Goal: Task Accomplishment & Management: Manage account settings

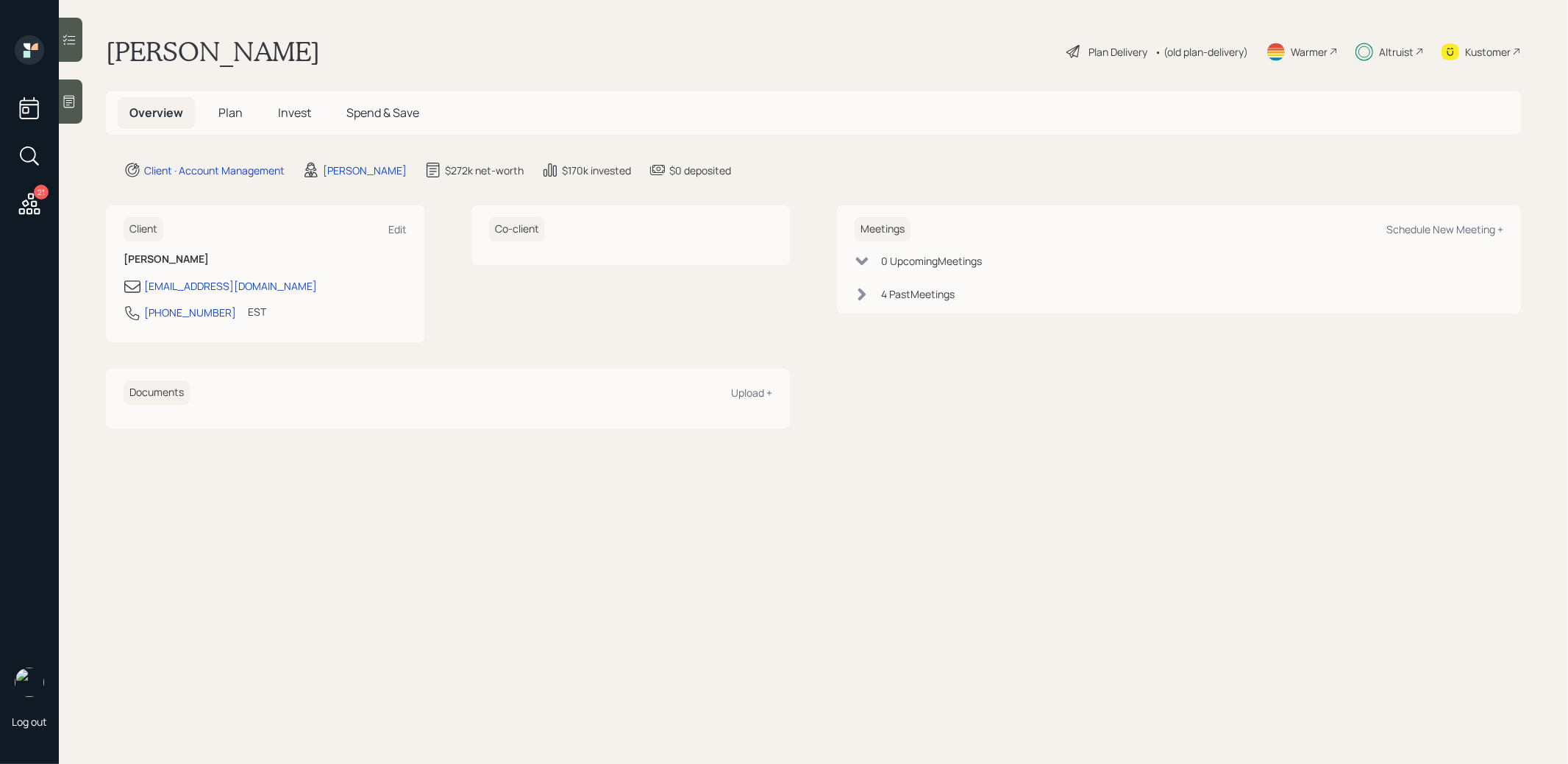
click at [297, 113] on span "Invest" at bounding box center [295, 113] width 33 height 16
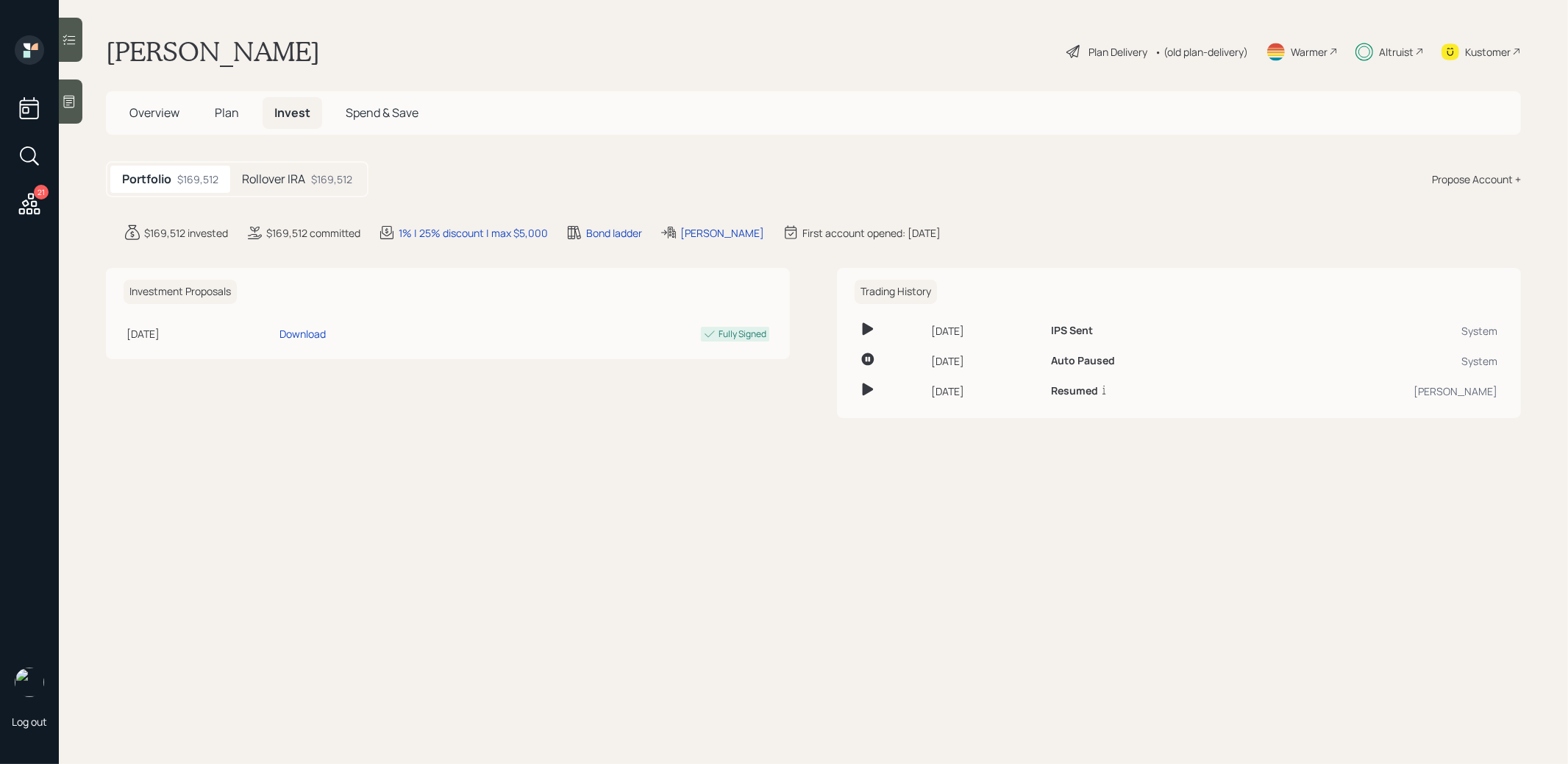
click at [291, 185] on h5 "Rollover IRA" at bounding box center [273, 179] width 63 height 14
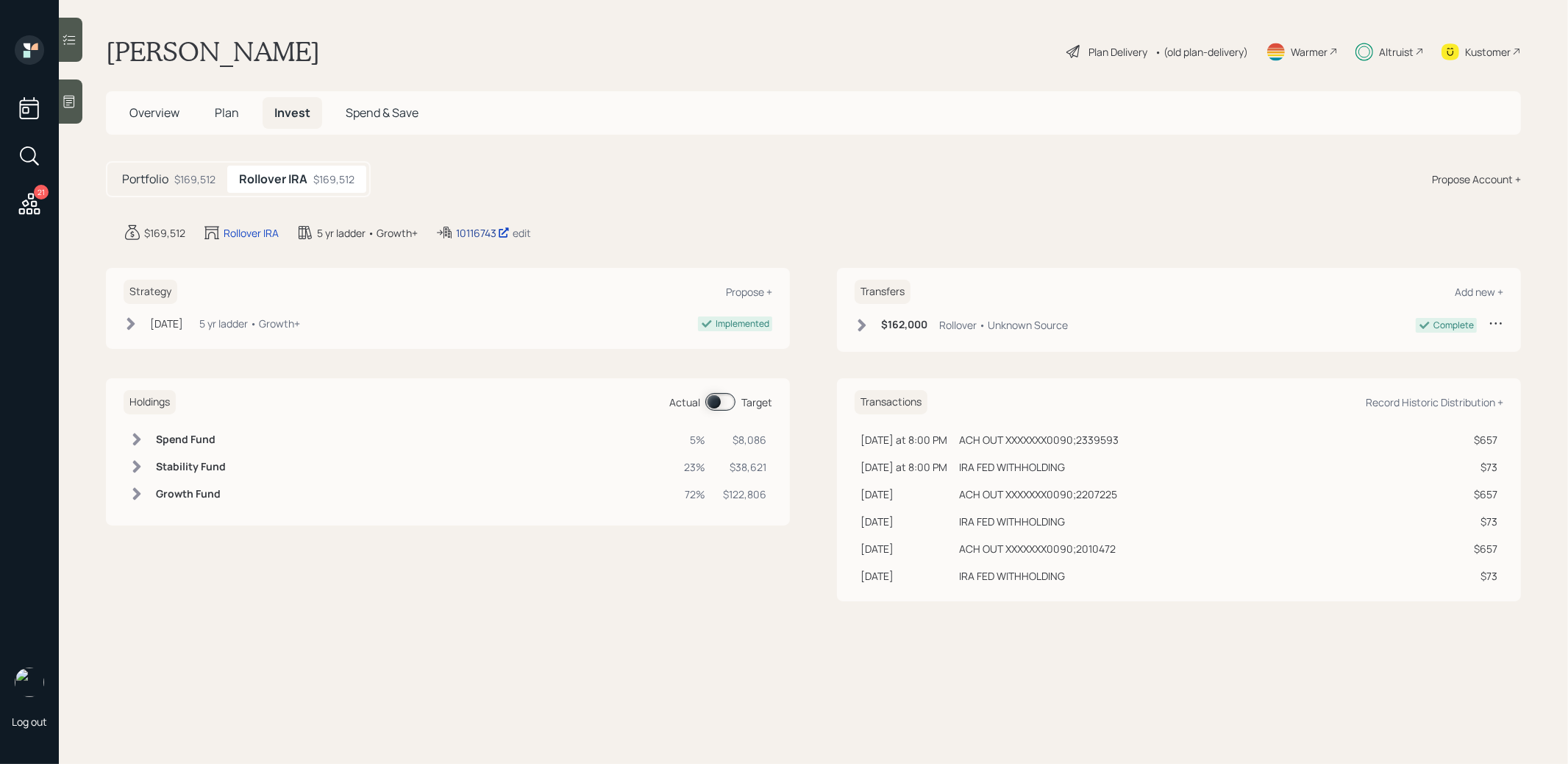
click at [480, 230] on div "10116743" at bounding box center [482, 232] width 54 height 16
click at [715, 401] on span at bounding box center [720, 402] width 30 height 18
click at [727, 401] on span at bounding box center [720, 402] width 30 height 18
click at [1091, 54] on div "Plan Delivery" at bounding box center [1118, 52] width 59 height 16
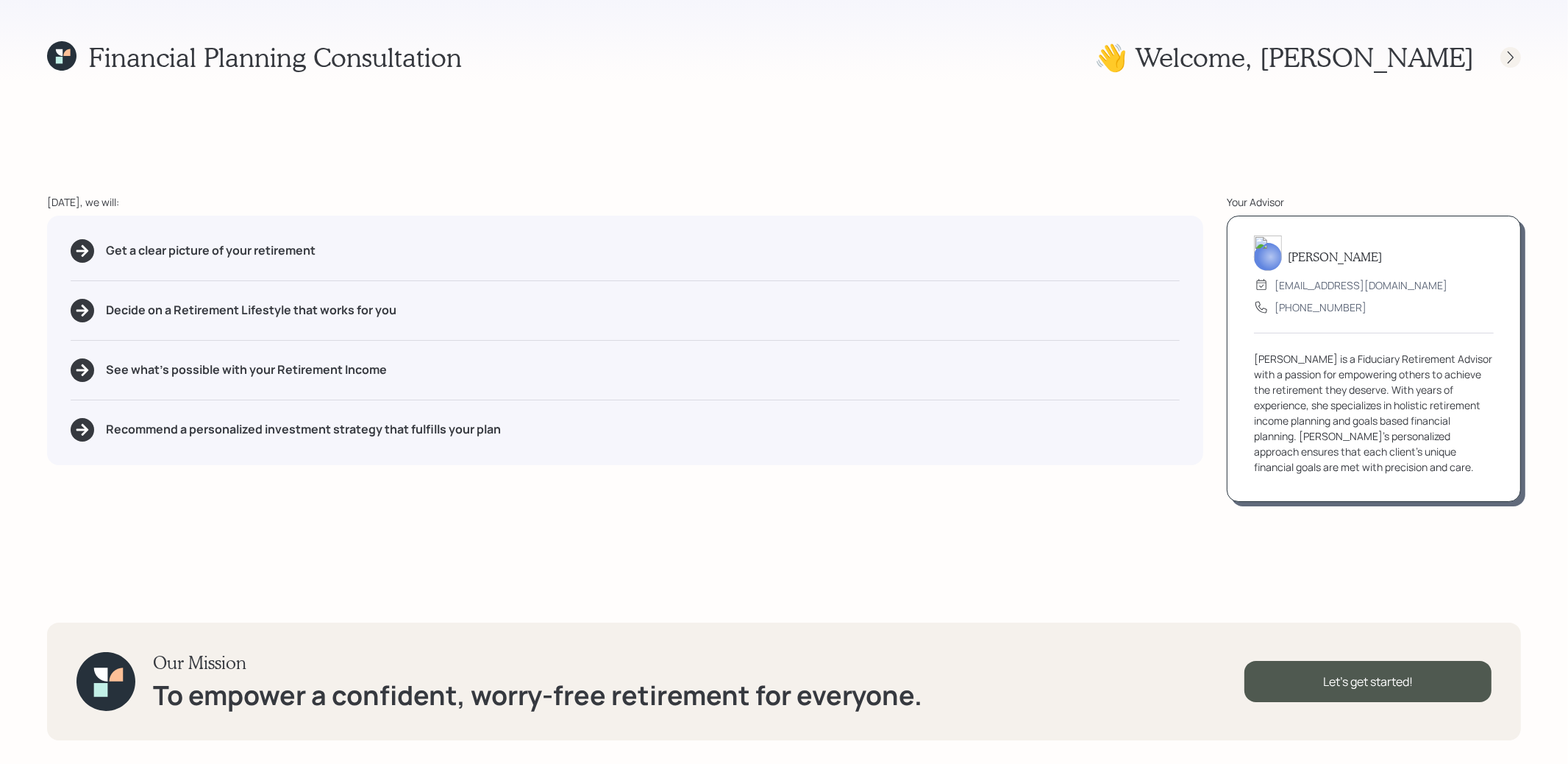
click at [1510, 56] on icon at bounding box center [1510, 58] width 15 height 15
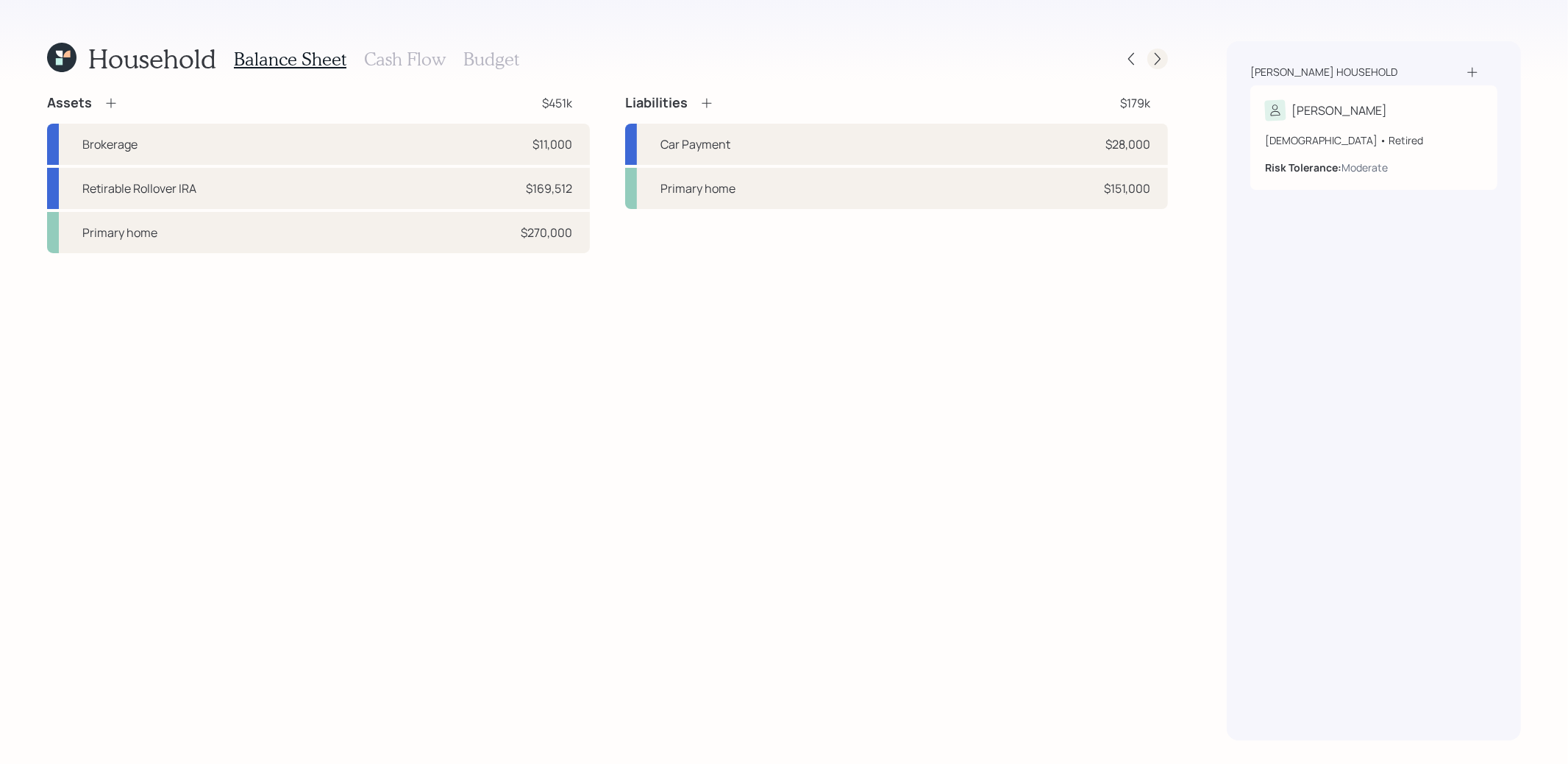
click at [1156, 53] on icon at bounding box center [1157, 59] width 15 height 15
